Goal: Task Accomplishment & Management: Manage account settings

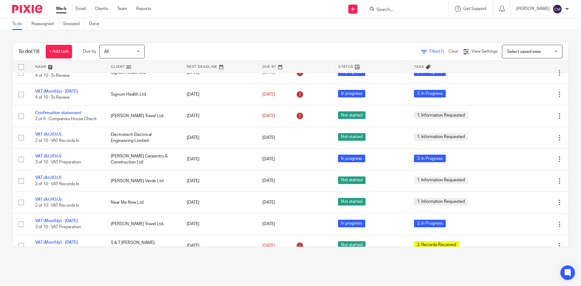
scroll to position [61, 0]
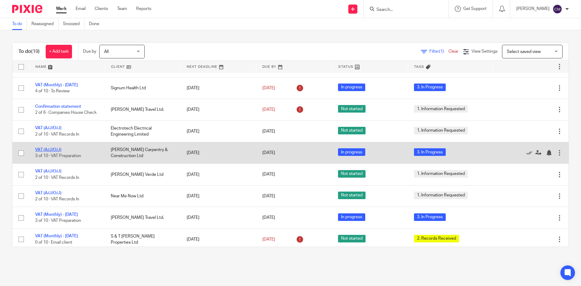
click at [41, 152] on link "VAT (A/J/O/J)" at bounding box center [48, 150] width 26 height 4
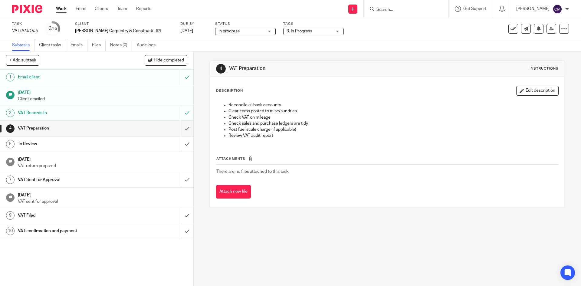
click at [296, 31] on span "3. In Progress" at bounding box center [309, 31] width 45 height 6
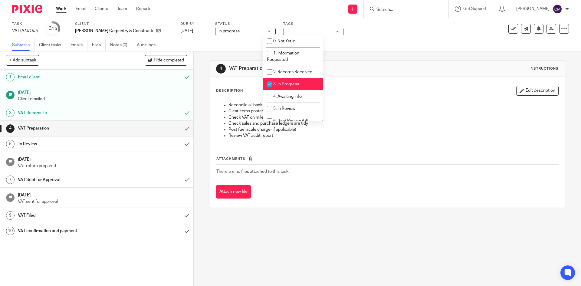
click at [283, 81] on li "3. In Progress" at bounding box center [293, 84] width 60 height 12
checkbox input "false"
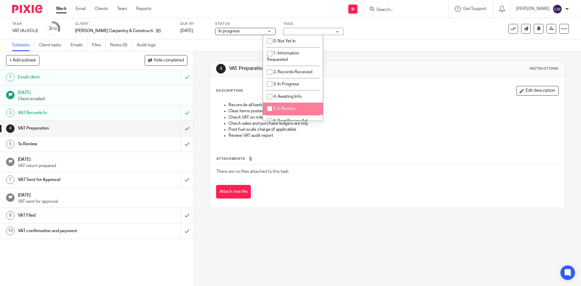
click at [283, 104] on li "5. In Review" at bounding box center [293, 109] width 60 height 12
checkbox input "true"
click at [183, 127] on input "submit" at bounding box center [96, 128] width 193 height 15
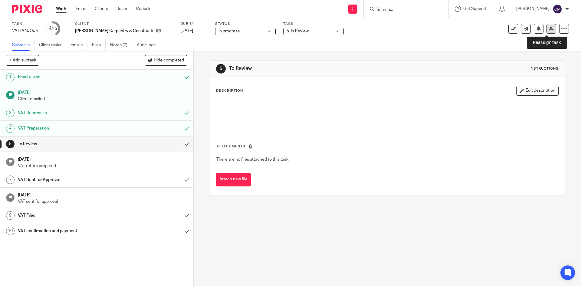
click at [547, 28] on link at bounding box center [552, 29] width 10 height 10
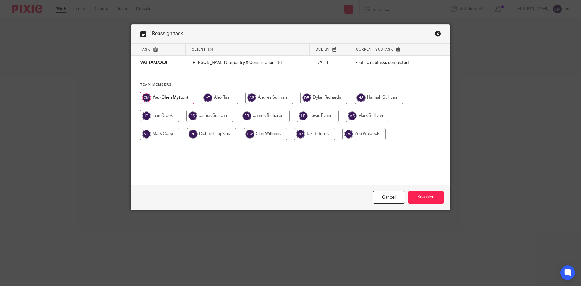
click at [374, 131] on input "radio" at bounding box center [363, 134] width 43 height 12
radio input "true"
click at [411, 197] on input "Reassign" at bounding box center [426, 197] width 36 height 13
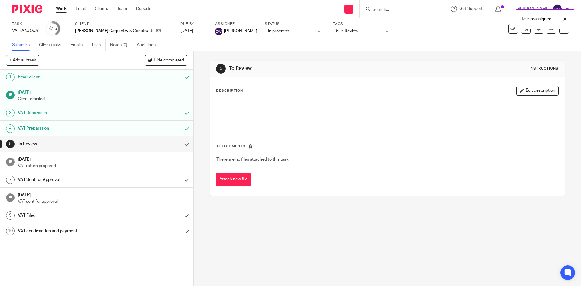
click at [64, 12] on link "Work" at bounding box center [61, 9] width 11 height 6
